Goal: Task Accomplishment & Management: Manage account settings

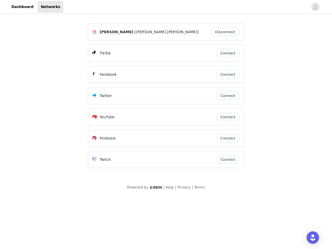
click at [166, 98] on div "Twitter" at bounding box center [154, 95] width 124 height 6
click at [166, 7] on div at bounding box center [185, 7] width 245 height 12
click at [315, 7] on icon "avatar" at bounding box center [314, 7] width 5 height 8
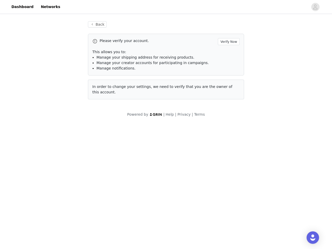
click at [226, 32] on div "Back Please verify your account. Verify Now This allows you to: Manage your shi…" at bounding box center [166, 60] width 168 height 90
click at [228, 53] on p "This allows you to:" at bounding box center [165, 51] width 147 height 5
click at [228, 74] on div "Please verify your account. Verify Now This allows you to: Manage your shipping…" at bounding box center [166, 55] width 156 height 42
click at [228, 96] on div "Back Please verify your account. Verify Now This allows you to: Manage your shi…" at bounding box center [166, 60] width 168 height 90
click at [228, 117] on div "Powered by | Help | Privacy | Terms" at bounding box center [166, 118] width 332 height 12
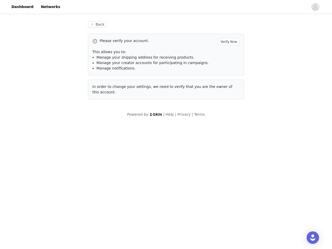
click at [228, 138] on body "Dashboard Networks Back Please verify your account. Verify Now This allows you …" at bounding box center [166, 124] width 332 height 249
click at [228, 159] on body "Dashboard Networks Back Please verify your account. Verify Now This allows you …" at bounding box center [166, 124] width 332 height 249
